Goal: Information Seeking & Learning: Learn about a topic

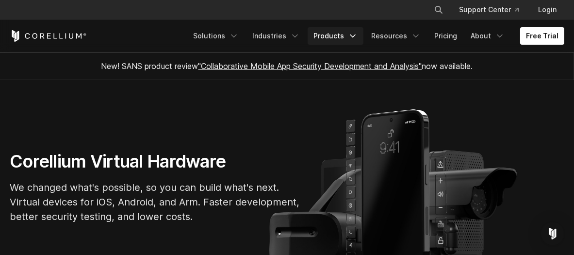
click at [320, 30] on link "Products" at bounding box center [336, 35] width 56 height 17
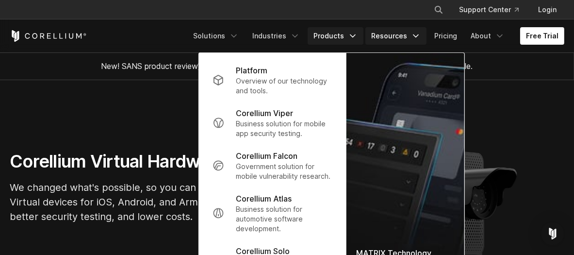
click at [383, 34] on link "Resources" at bounding box center [395, 35] width 61 height 17
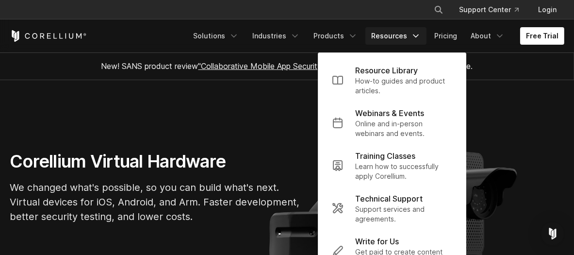
click at [254, 111] on section "Corellium Virtual Hardware We changed what's possible, so you can build what's …" at bounding box center [287, 191] width 574 height 222
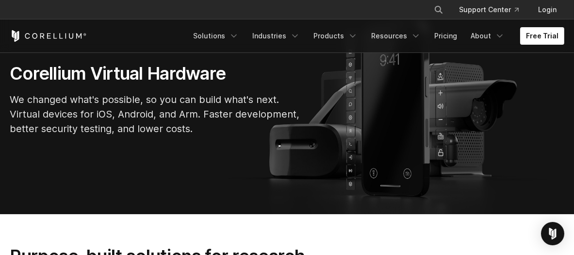
scroll to position [264, 0]
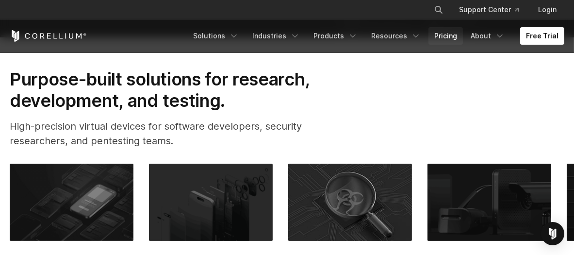
click at [443, 34] on link "Pricing" at bounding box center [445, 35] width 34 height 17
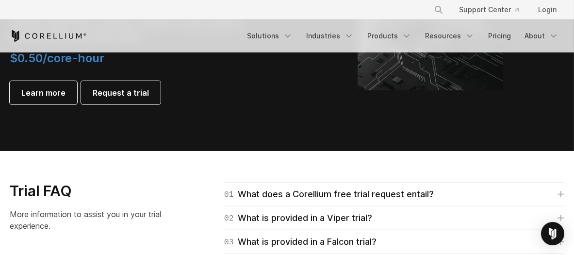
scroll to position [1323, 0]
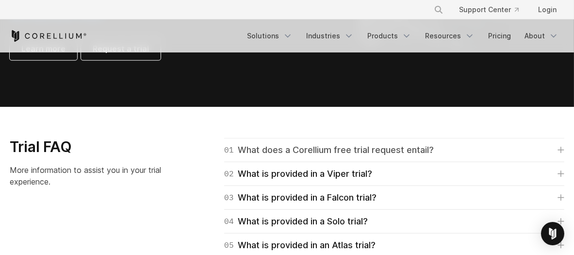
click at [248, 148] on div "01 What does a Corellium free trial request entail?" at bounding box center [329, 150] width 210 height 14
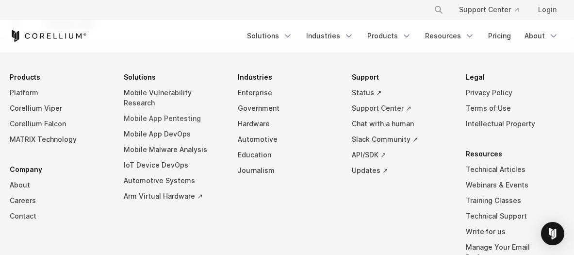
scroll to position [1897, 0]
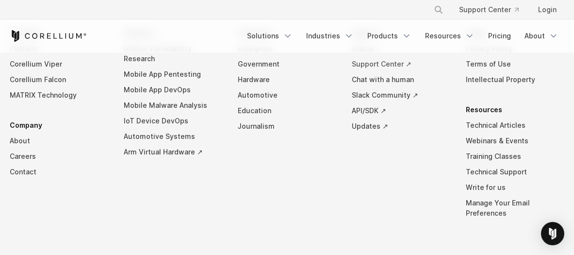
click at [373, 67] on link "Support Center ↗" at bounding box center [401, 64] width 98 height 16
